Goal: Task Accomplishment & Management: Use online tool/utility

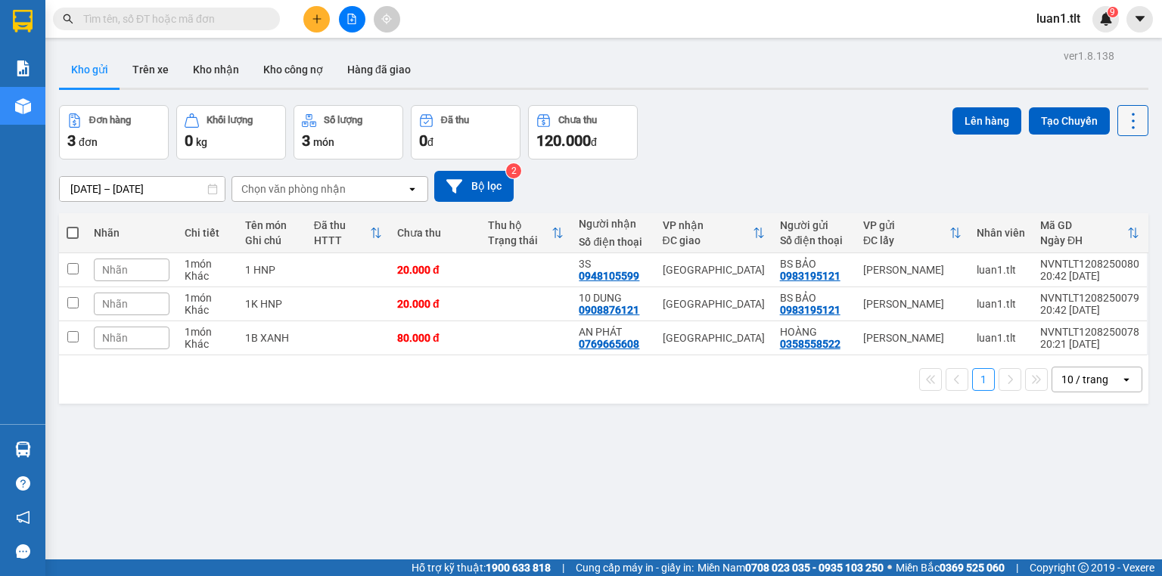
click at [1127, 123] on icon at bounding box center [1133, 120] width 21 height 21
click at [1093, 219] on span "Làm mới" at bounding box center [1103, 215] width 42 height 15
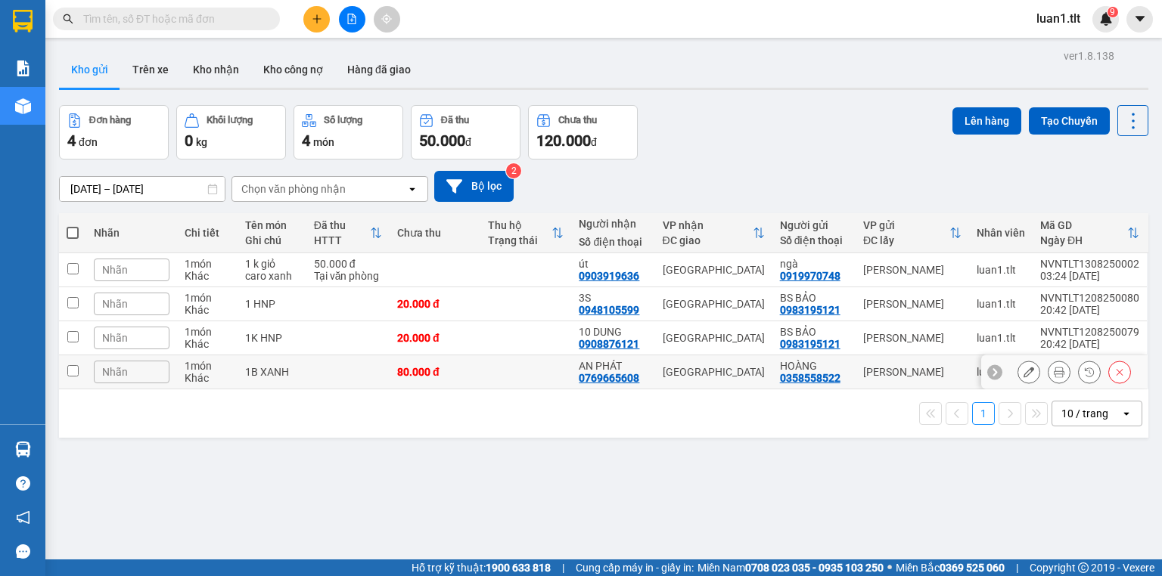
click at [275, 381] on td "1B XANH" at bounding box center [272, 373] width 68 height 34
checkbox input "true"
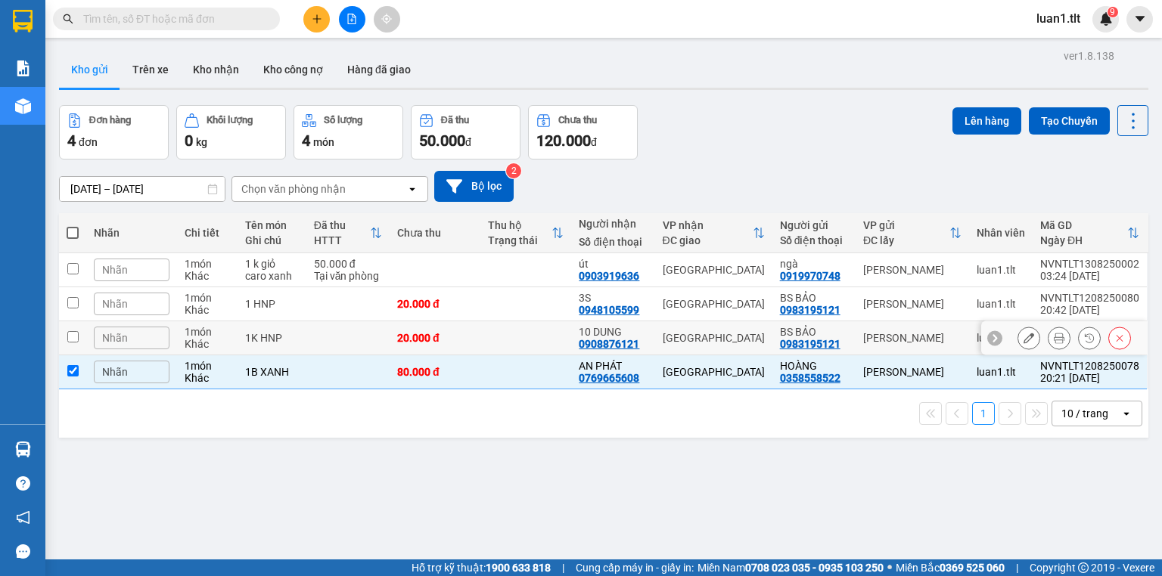
click at [303, 352] on td "1K HNP" at bounding box center [272, 339] width 68 height 34
checkbox input "true"
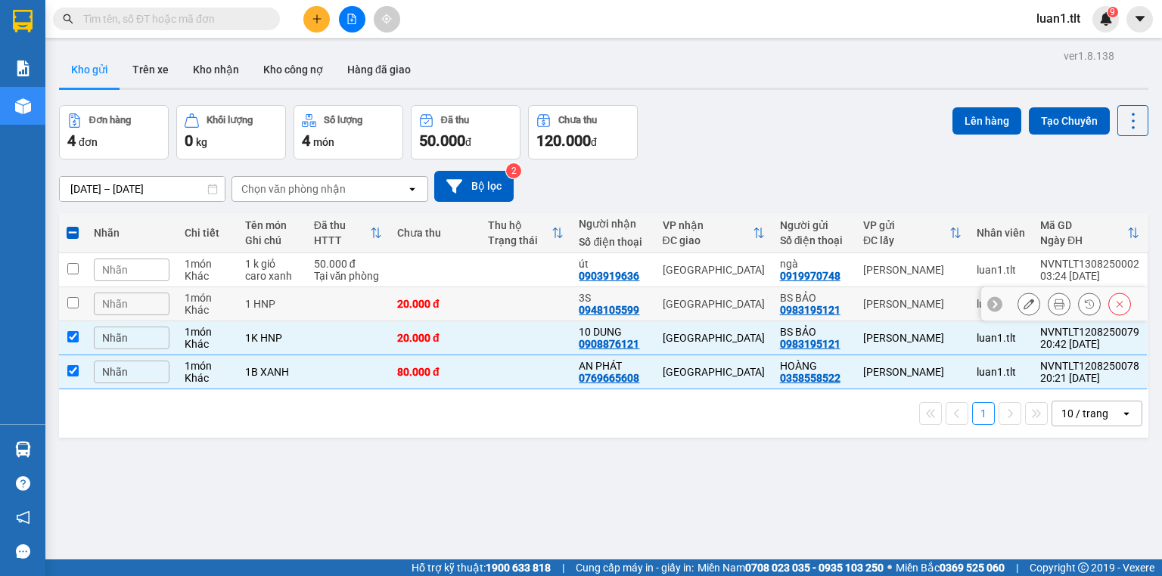
click at [327, 306] on td at bounding box center [347, 304] width 83 height 34
checkbox input "true"
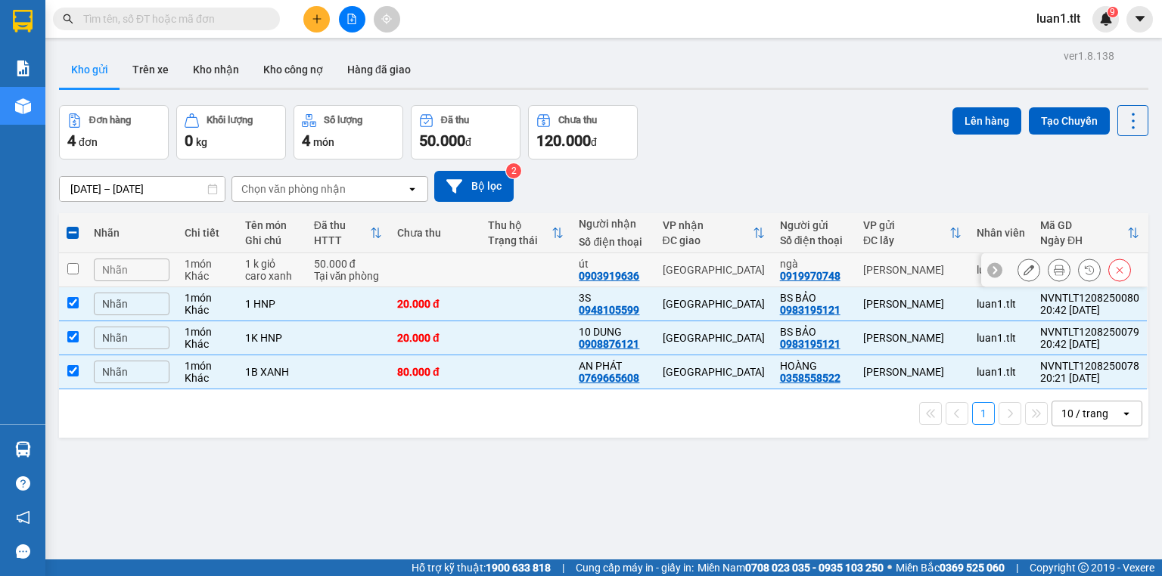
click at [336, 259] on div "50.000 đ" at bounding box center [348, 264] width 68 height 12
checkbox input "true"
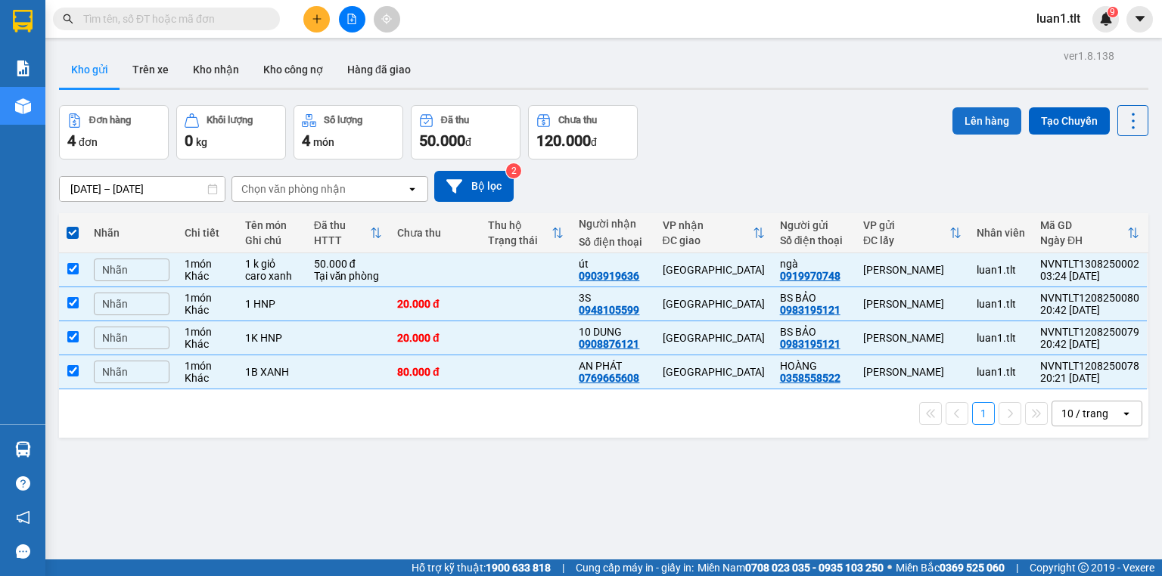
click at [971, 121] on button "Lên hàng" at bounding box center [986, 120] width 69 height 27
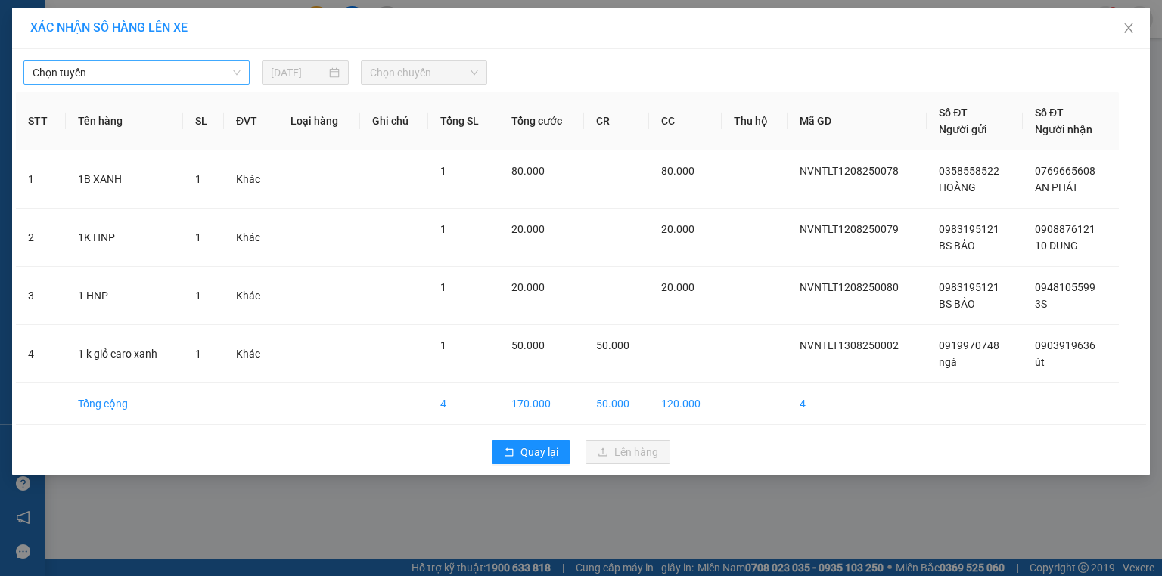
click at [190, 77] on span "Chọn tuyến" at bounding box center [137, 72] width 208 height 23
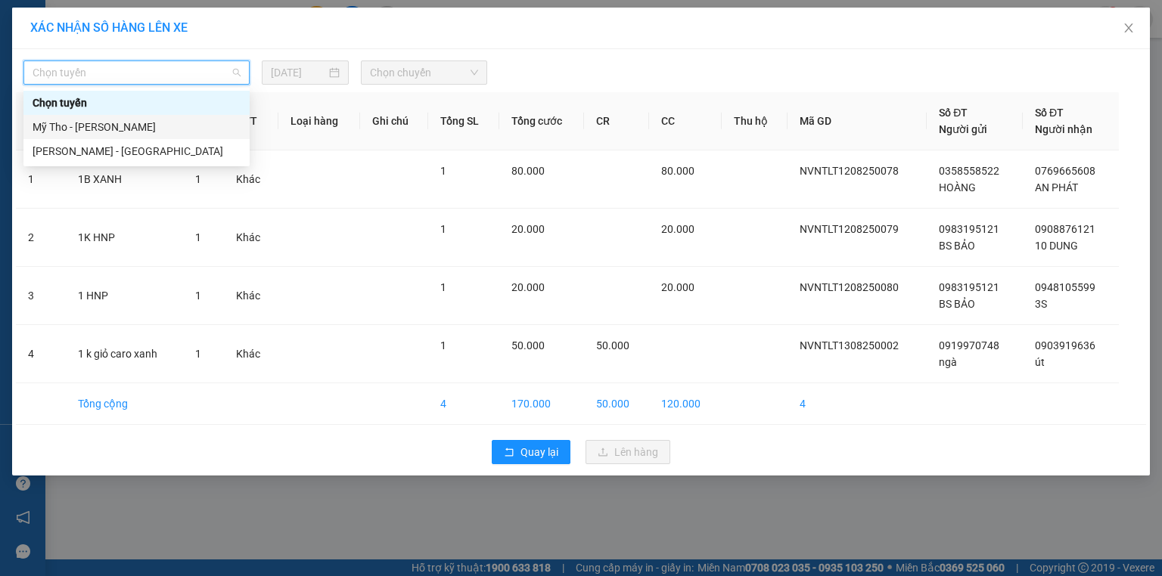
click at [127, 125] on div "Mỹ Tho - [PERSON_NAME]" at bounding box center [137, 127] width 208 height 17
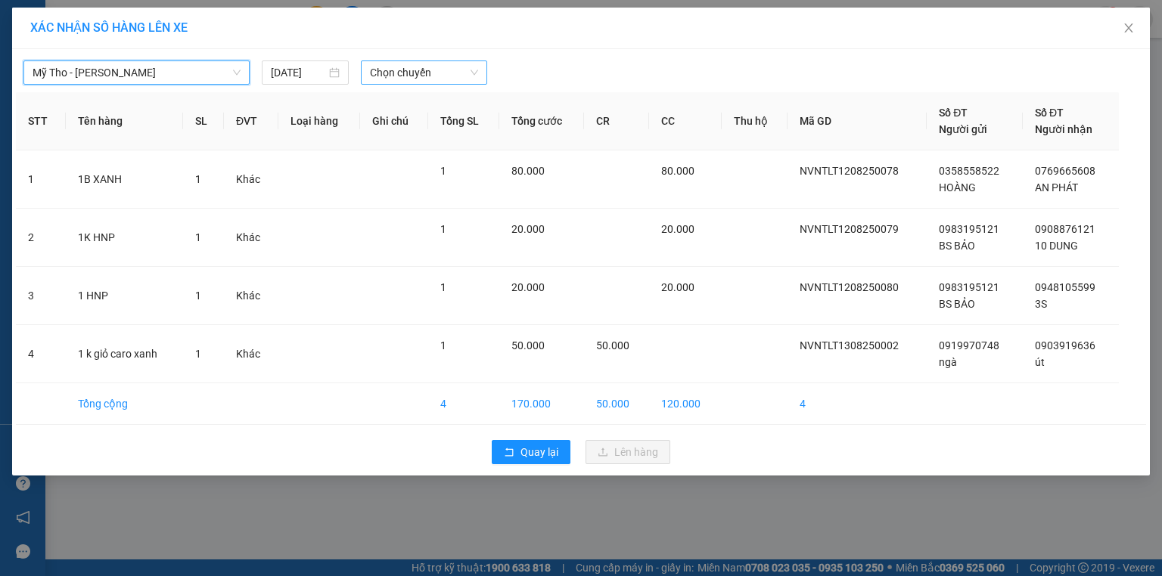
click at [382, 83] on div "Mỹ Tho - [PERSON_NAME][GEOGRAPHIC_DATA] - [GEOGRAPHIC_DATA] [DATE] Chọn chuyến …" at bounding box center [581, 262] width 1138 height 427
click at [391, 76] on span "Chọn chuyến" at bounding box center [424, 72] width 109 height 23
click at [292, 78] on input "[DATE]" at bounding box center [298, 72] width 55 height 17
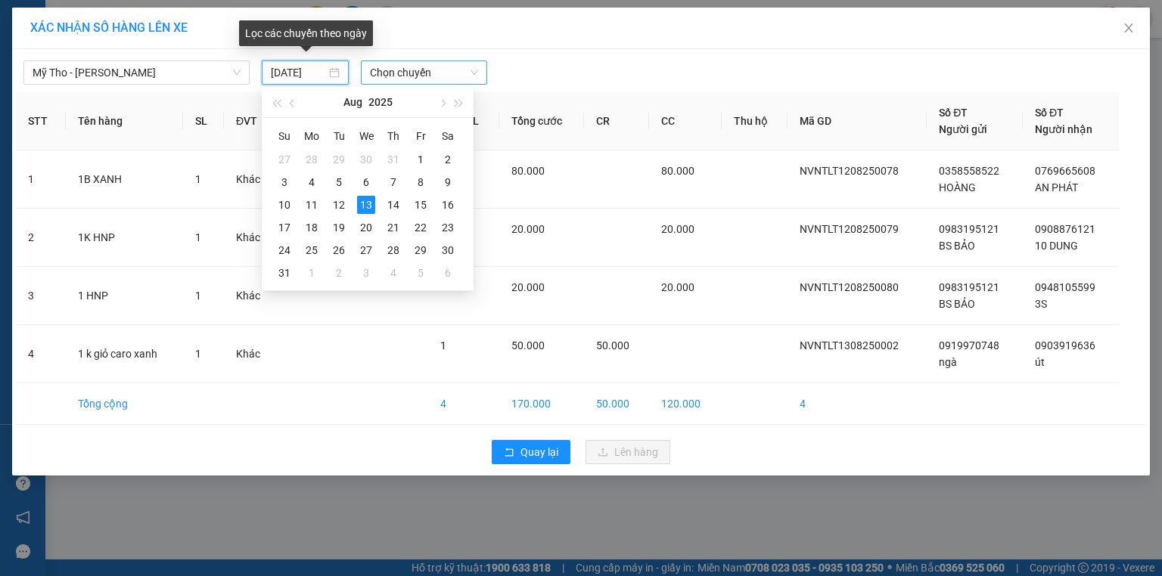
click at [430, 76] on span "Chọn chuyến" at bounding box center [424, 72] width 109 height 23
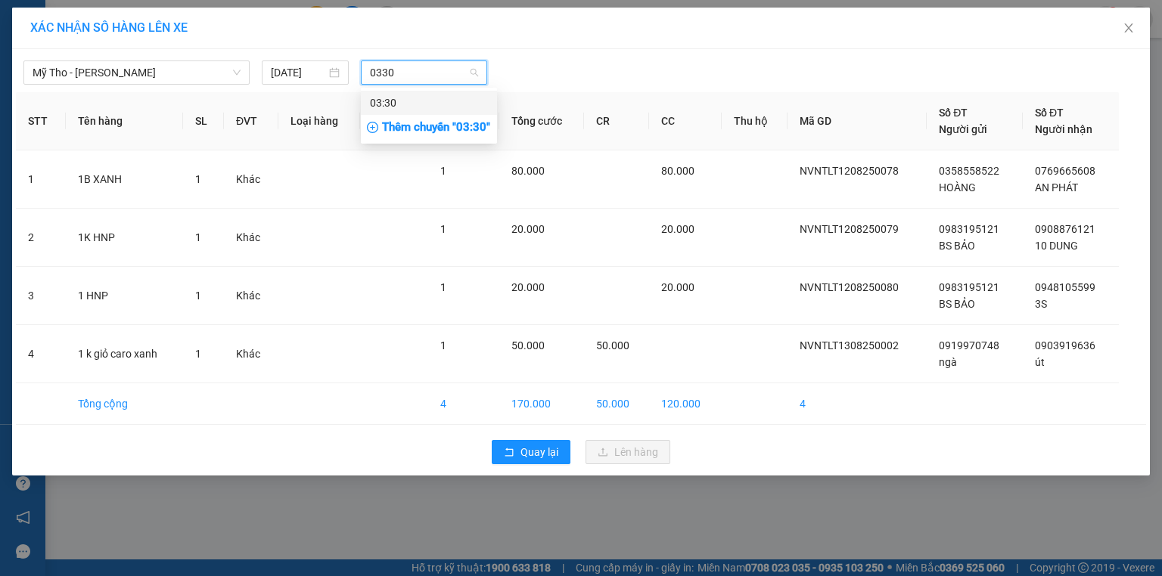
type input "0330"
click at [423, 129] on div "Thêm chuyến " 03:30 "" at bounding box center [429, 128] width 136 height 26
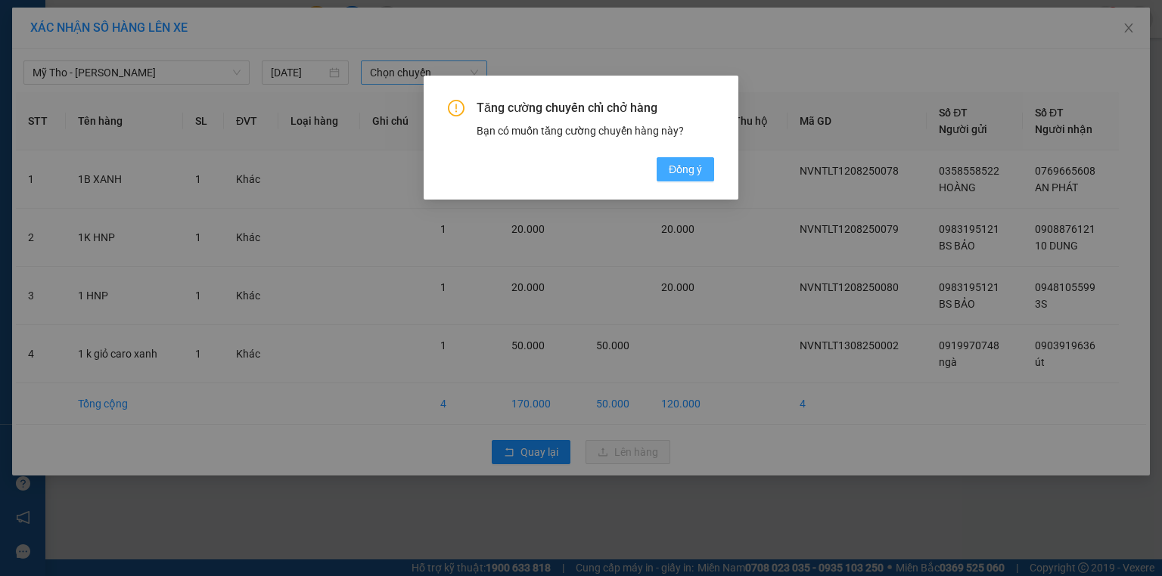
click at [666, 171] on button "Đồng ý" at bounding box center [685, 169] width 57 height 24
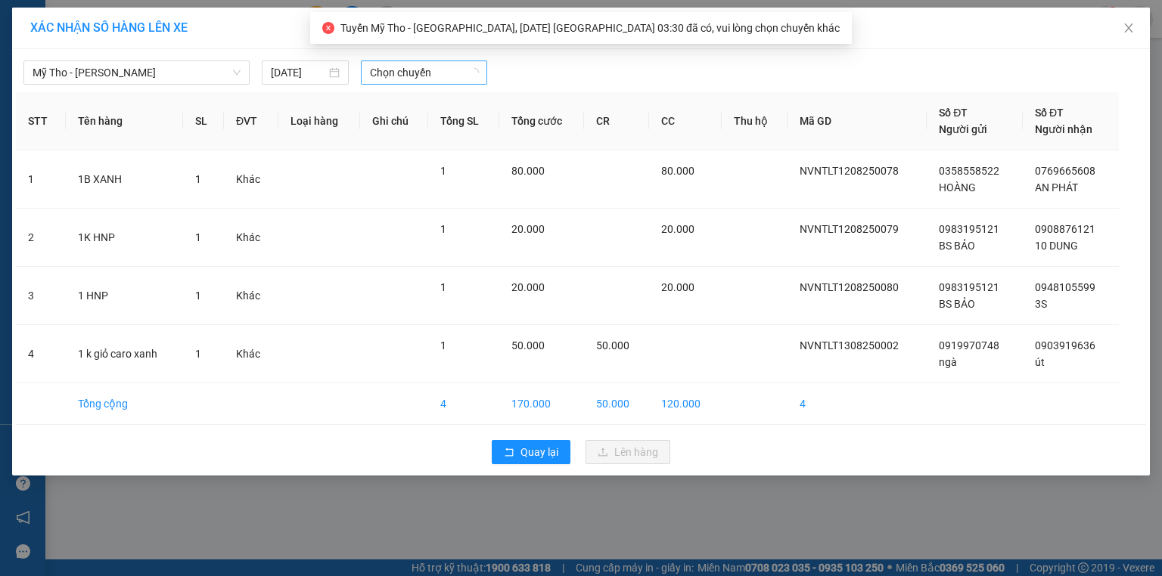
click at [427, 70] on span "Chọn chuyến" at bounding box center [424, 72] width 109 height 23
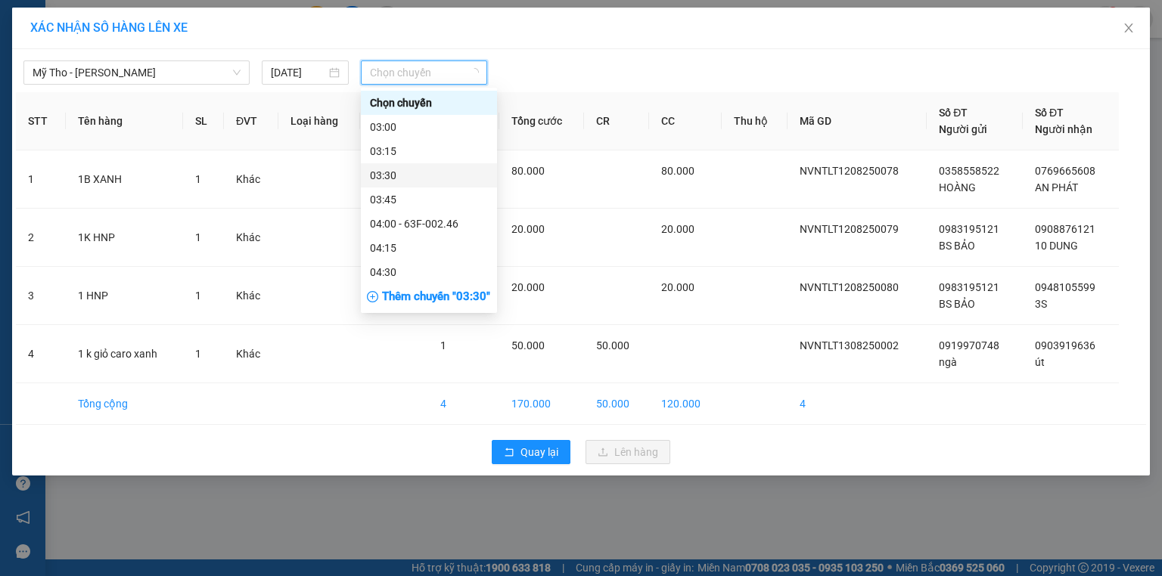
click at [405, 176] on div "03:30" at bounding box center [429, 175] width 118 height 17
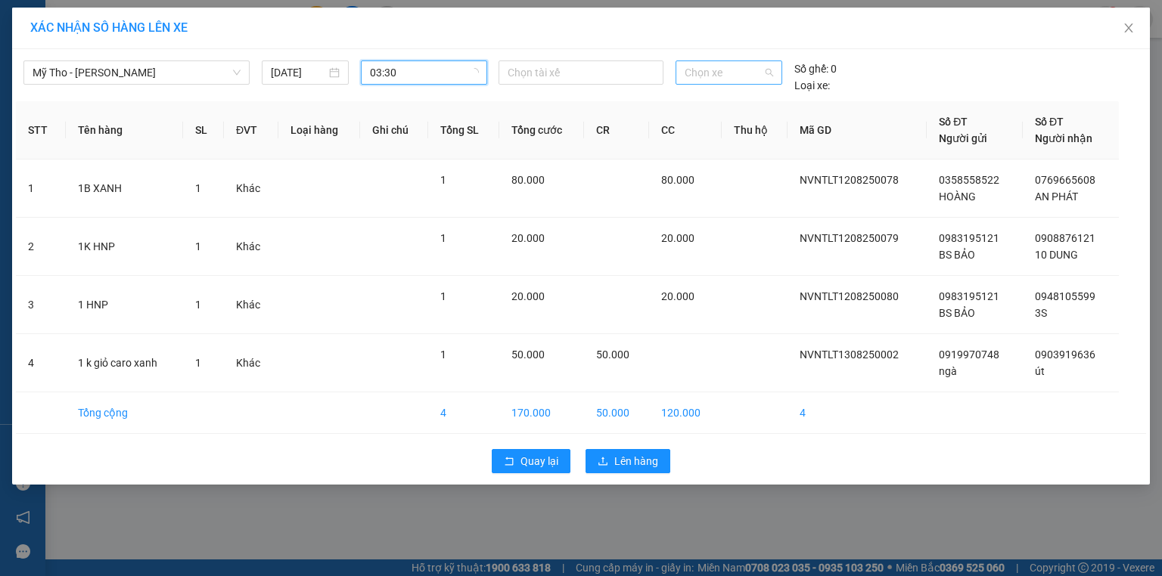
click at [735, 78] on span "Chọn xe" at bounding box center [729, 72] width 88 height 23
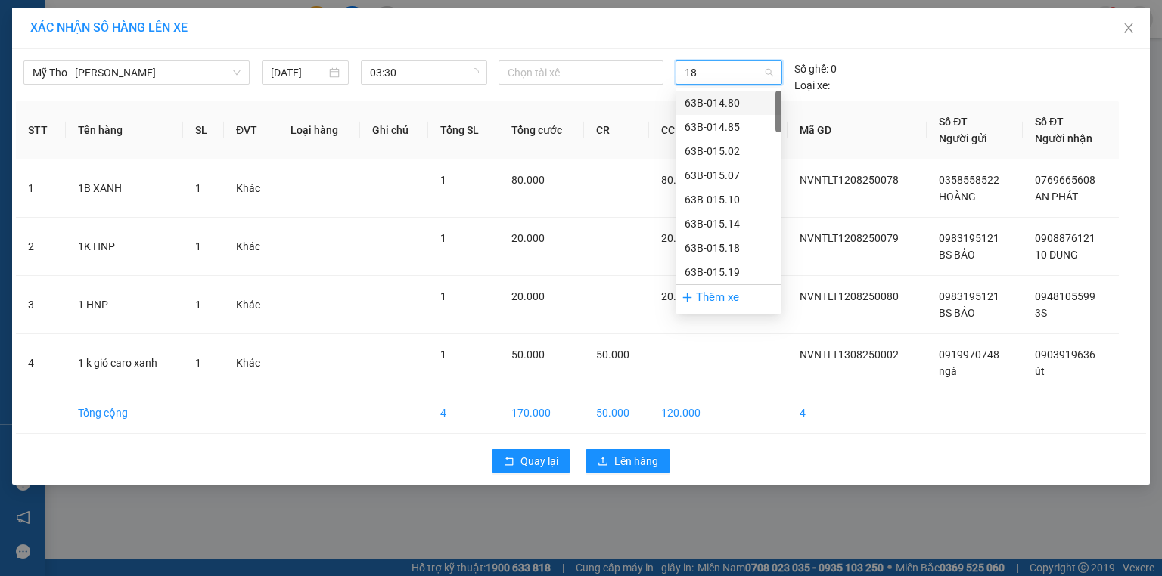
type input "182"
click at [728, 95] on div "63B-021.82" at bounding box center [729, 103] width 88 height 17
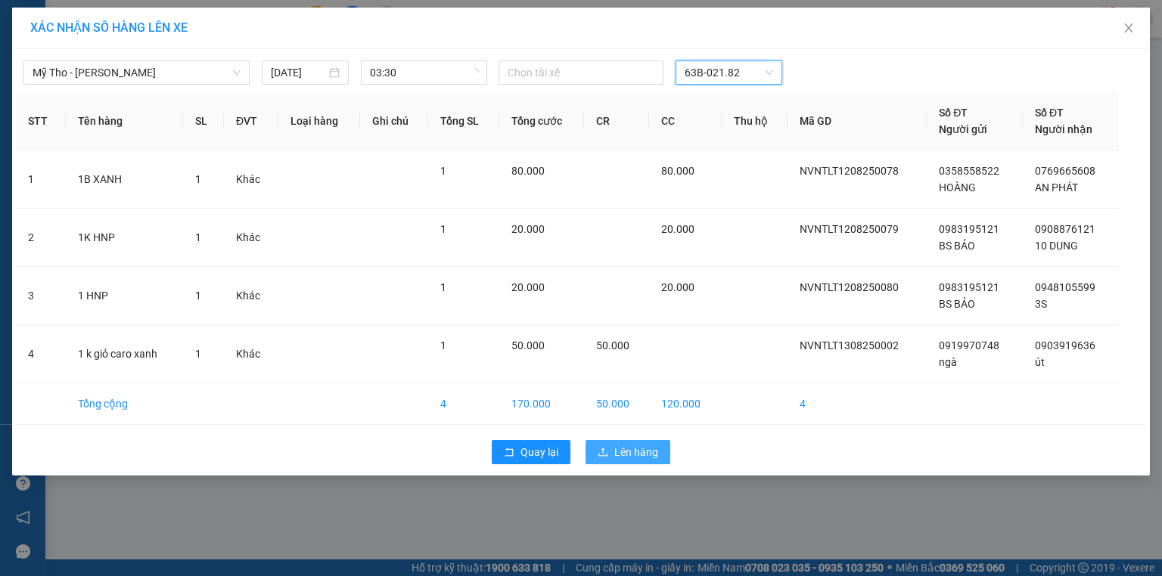
click at [614, 447] on button "Lên hàng" at bounding box center [628, 452] width 85 height 24
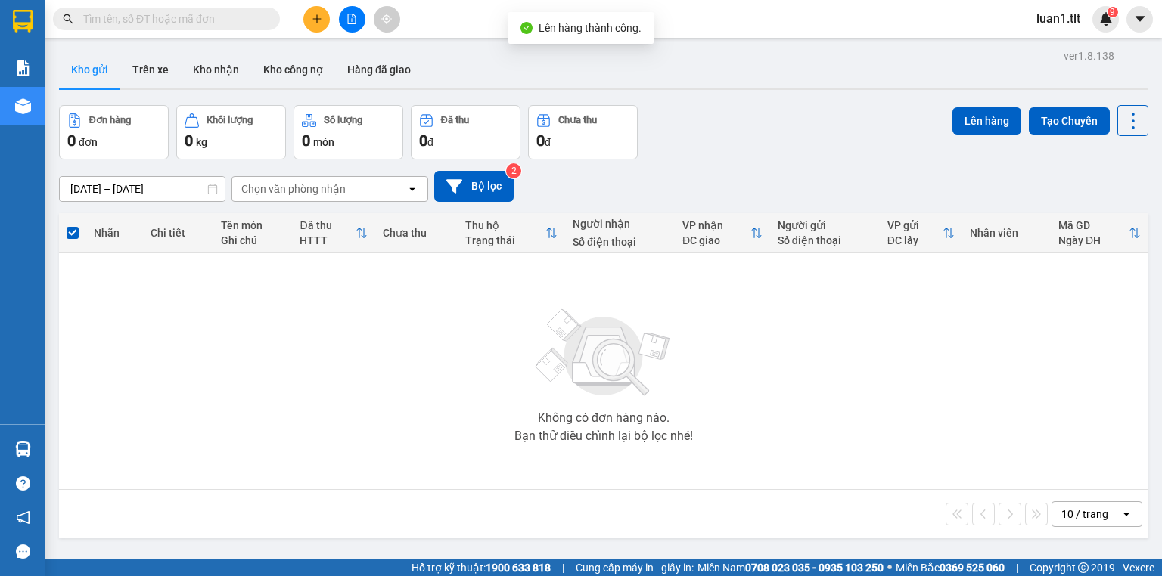
click at [353, 25] on button at bounding box center [352, 19] width 26 height 26
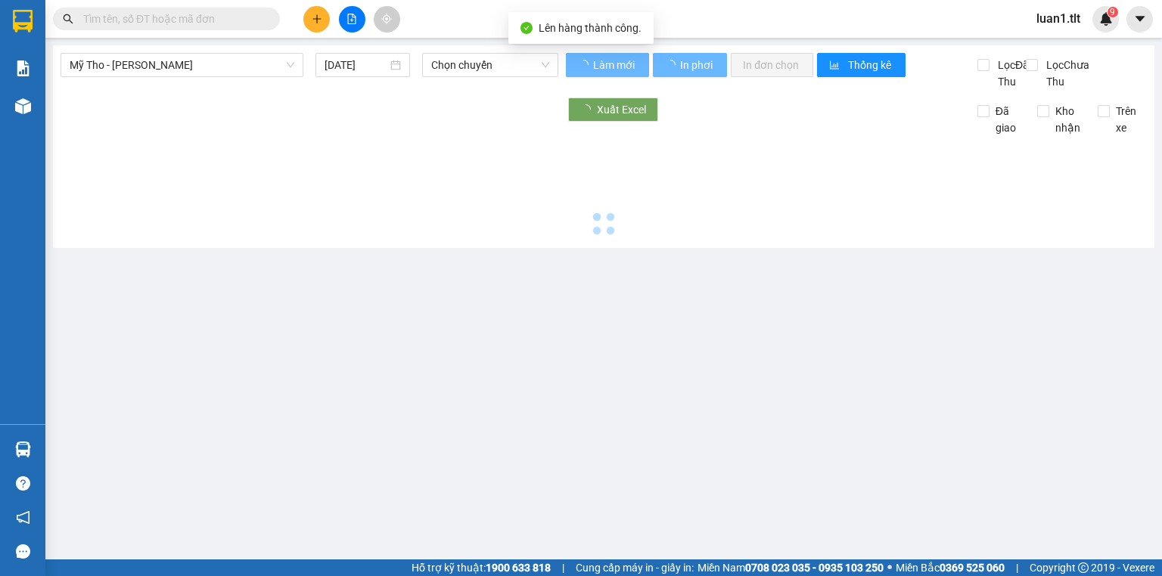
type input "[DATE]"
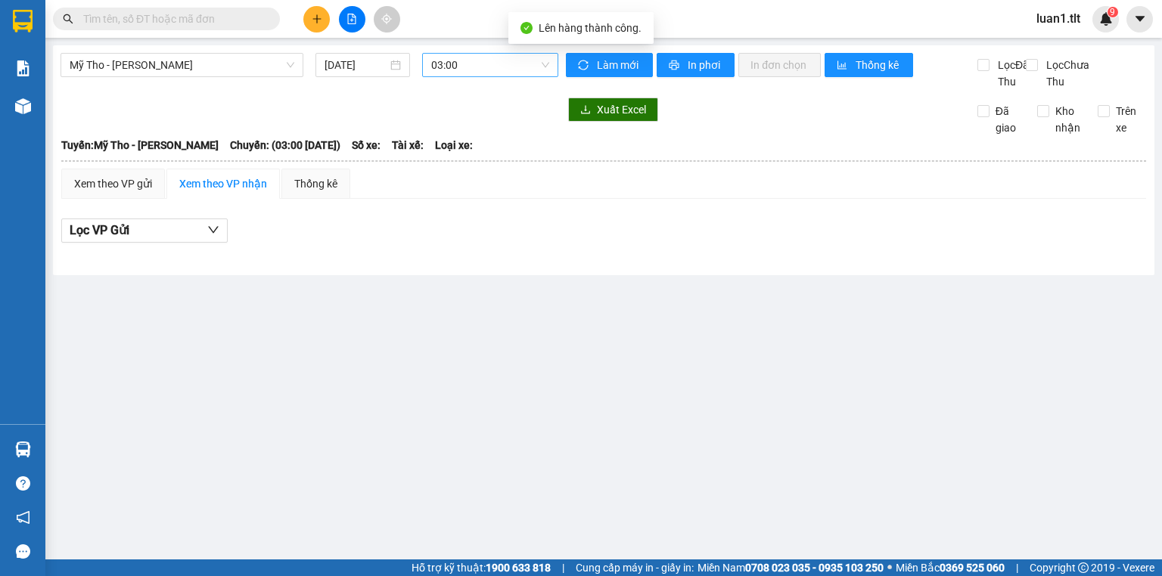
click at [499, 56] on span "03:00" at bounding box center [490, 65] width 119 height 23
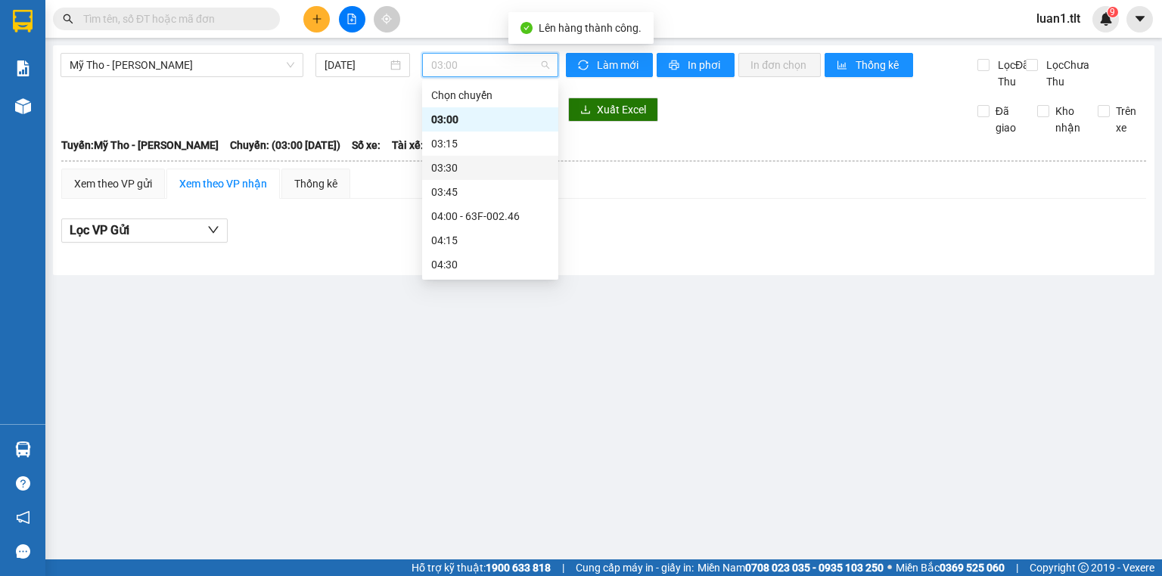
click at [449, 164] on div "03:30" at bounding box center [490, 168] width 118 height 17
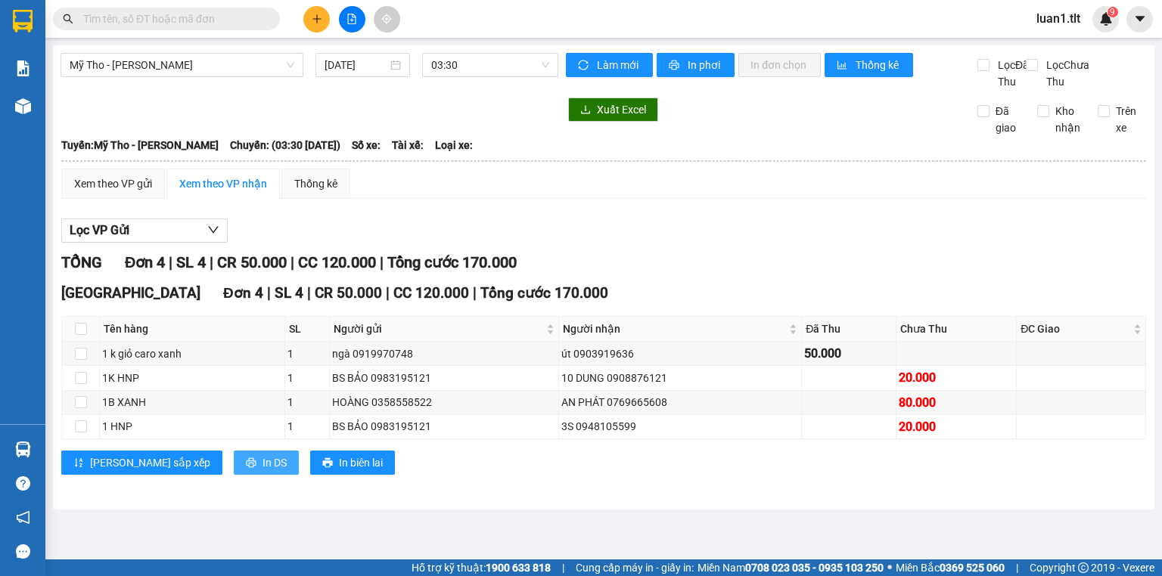
click at [263, 471] on span "In DS" at bounding box center [275, 463] width 24 height 17
drag, startPoint x: 133, startPoint y: 197, endPoint x: 161, endPoint y: 215, distance: 33.4
click at [135, 192] on div "Xem theo VP gửi" at bounding box center [113, 184] width 78 height 17
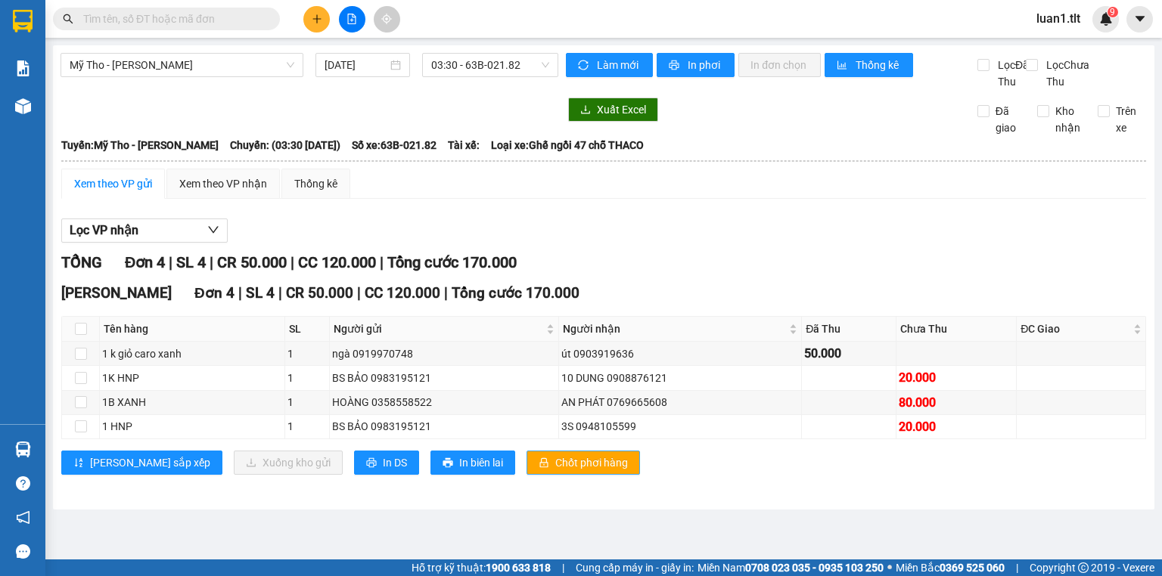
click at [555, 471] on span "Chốt phơi hàng" at bounding box center [591, 463] width 73 height 17
drag, startPoint x: 638, startPoint y: 371, endPoint x: 573, endPoint y: 368, distance: 65.9
click at [573, 362] on div "út 0903919636" at bounding box center [680, 354] width 238 height 17
copy div "0903919636"
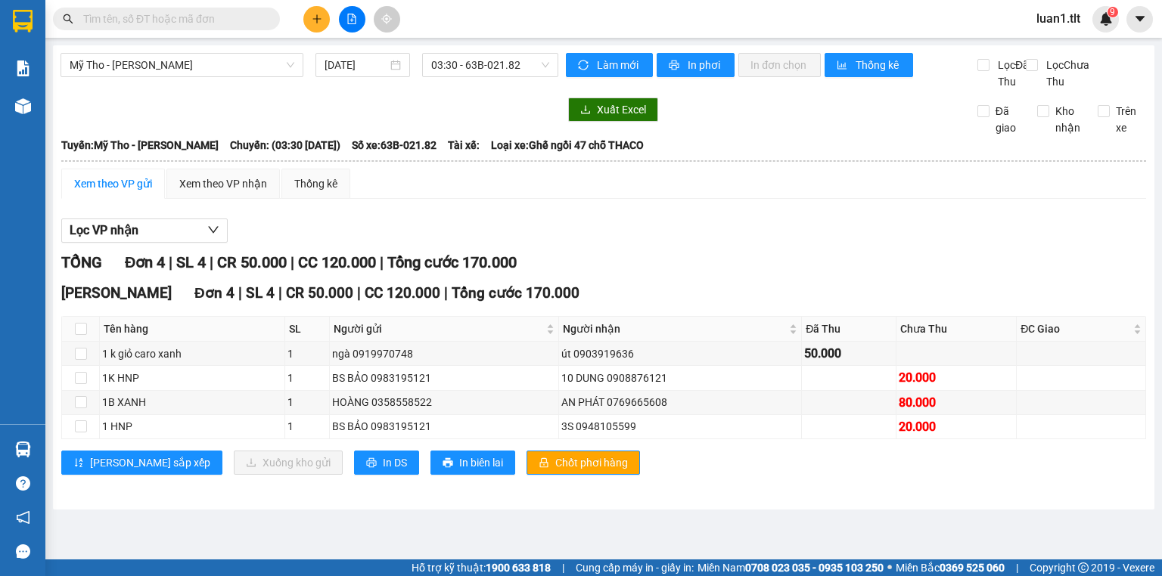
click at [188, 6] on div "Kết quả tìm kiếm ( 0 ) Bộ lọc Ngày tạo đơn gần nhất No Data" at bounding box center [147, 19] width 295 height 26
click at [197, 26] on input "text" at bounding box center [172, 19] width 179 height 17
drag, startPoint x: 197, startPoint y: 27, endPoint x: 130, endPoint y: 20, distance: 67.7
click at [124, 26] on input "text" at bounding box center [172, 19] width 179 height 17
paste input "0903919636"
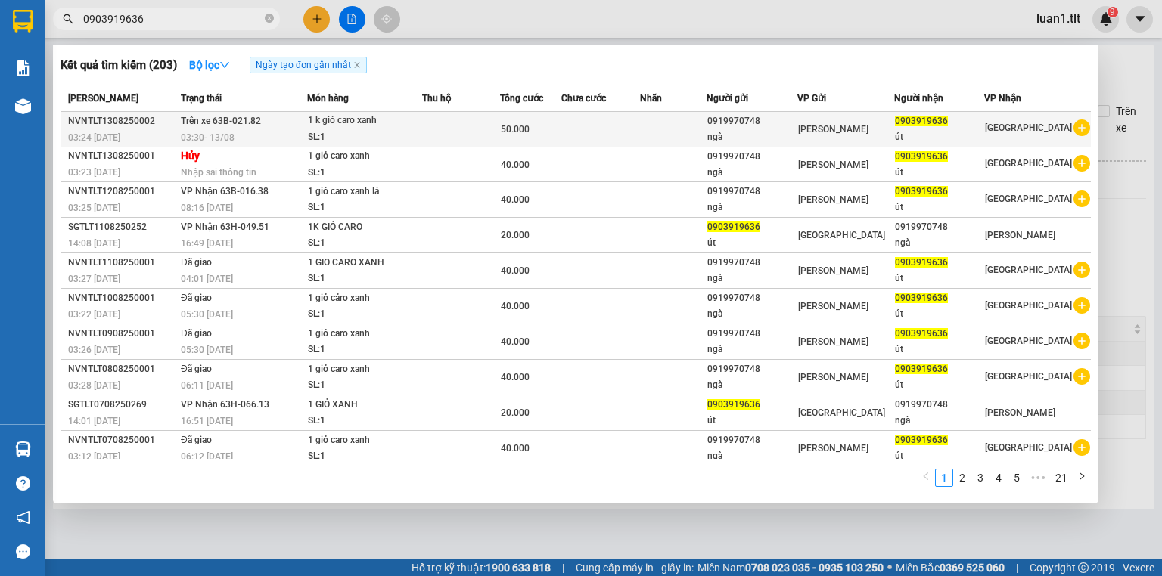
type input "0903919636"
click at [394, 130] on div "SL: 1" at bounding box center [364, 137] width 113 height 17
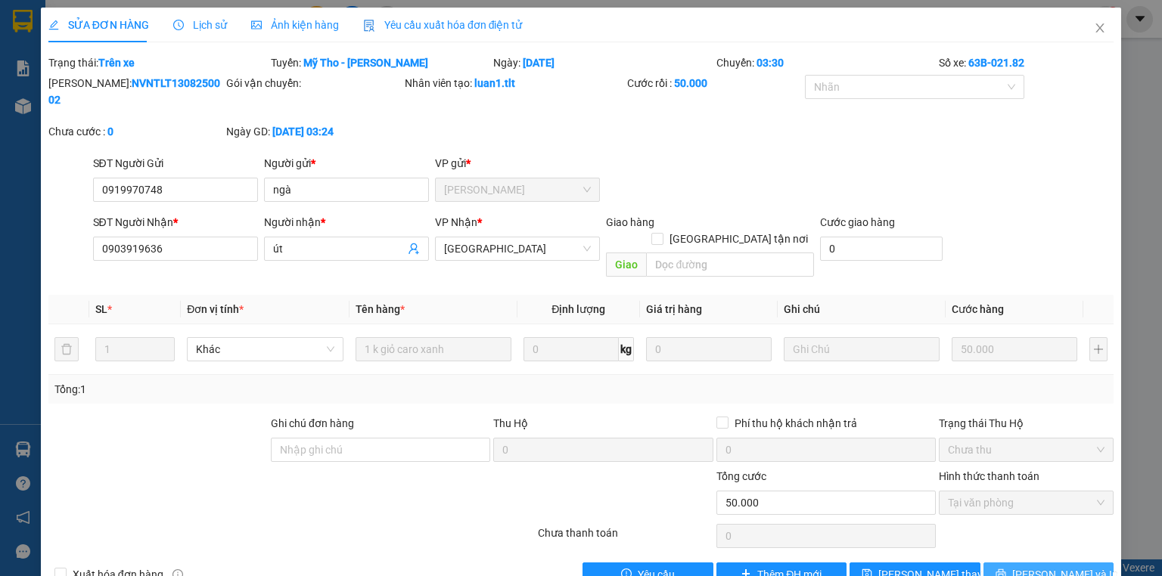
click at [1004, 563] on button "[PERSON_NAME] và In" at bounding box center [1048, 575] width 131 height 24
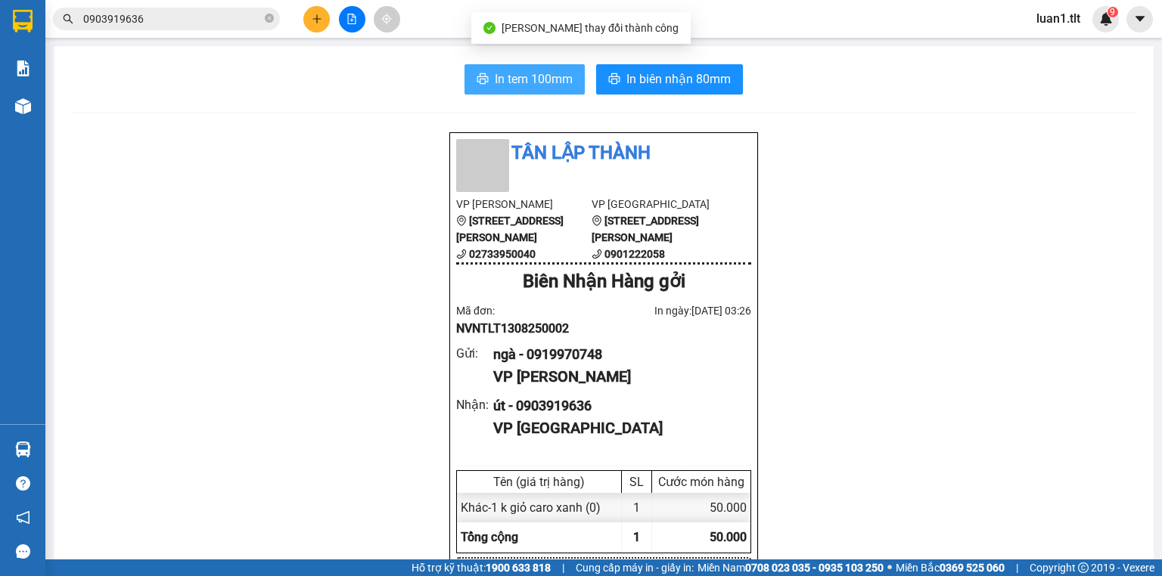
click at [517, 72] on span "In tem 100mm" at bounding box center [534, 79] width 78 height 19
